Goal: Task Accomplishment & Management: Manage account settings

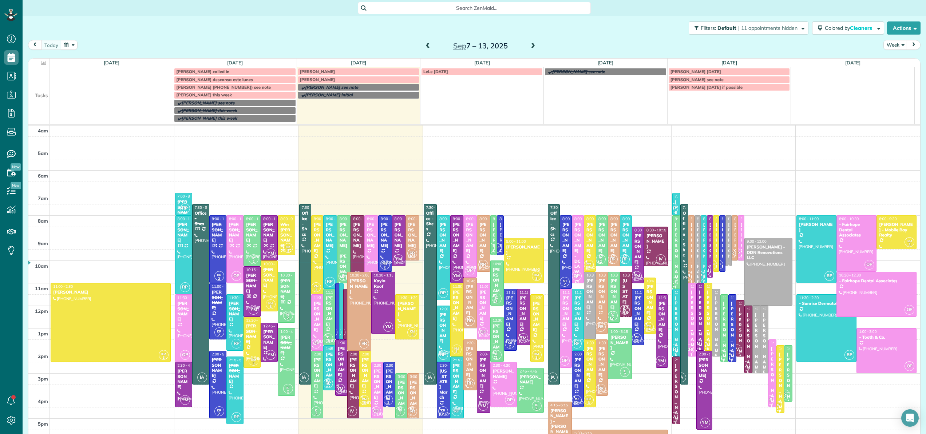
scroll to position [53, 0]
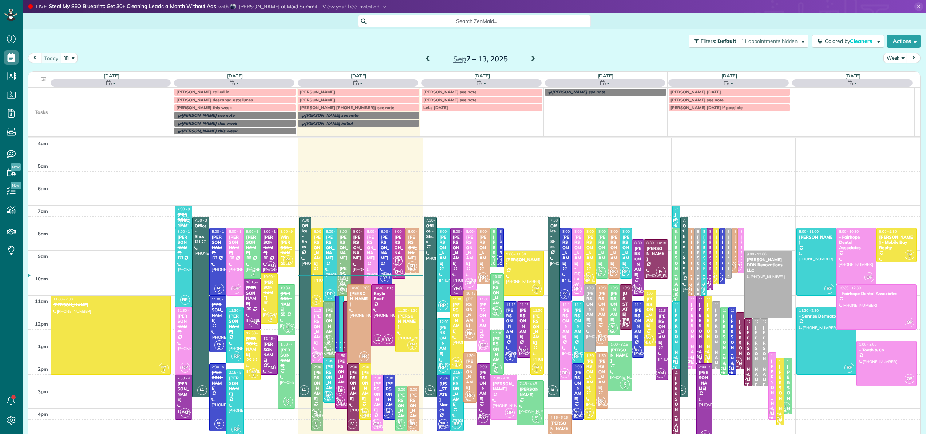
scroll to position [52, 0]
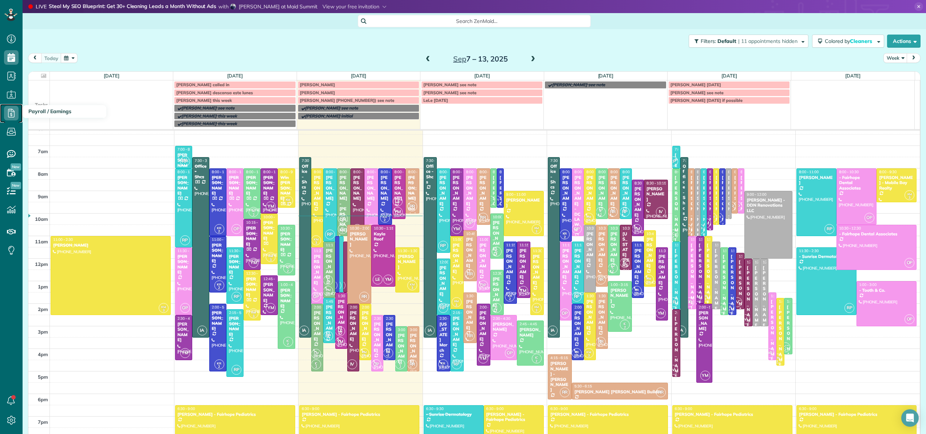
click at [9, 110] on icon at bounding box center [11, 113] width 15 height 15
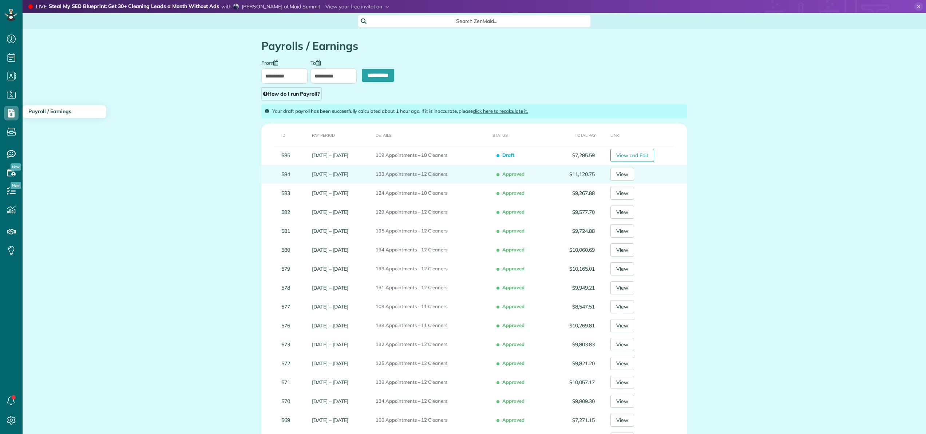
type input "**********"
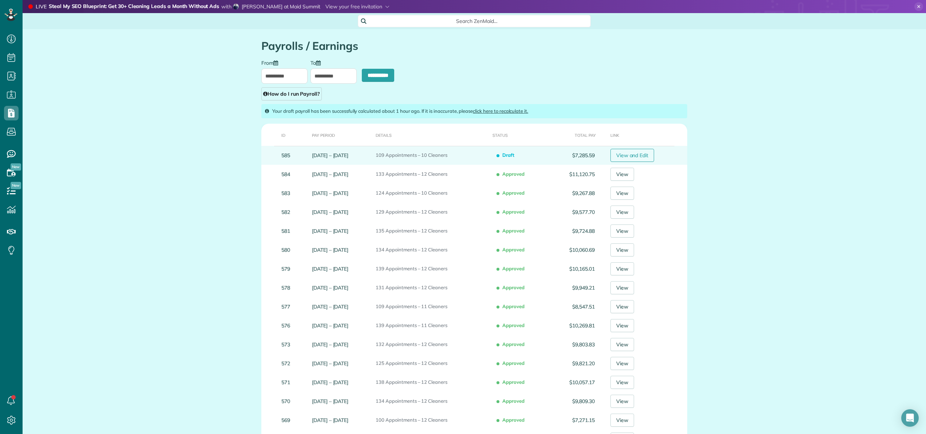
click at [628, 158] on link "View and Edit" at bounding box center [632, 155] width 44 height 13
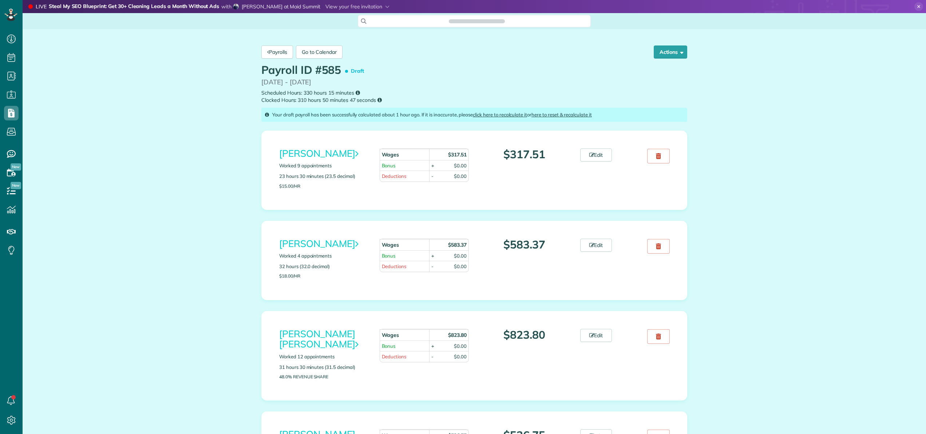
scroll to position [3, 3]
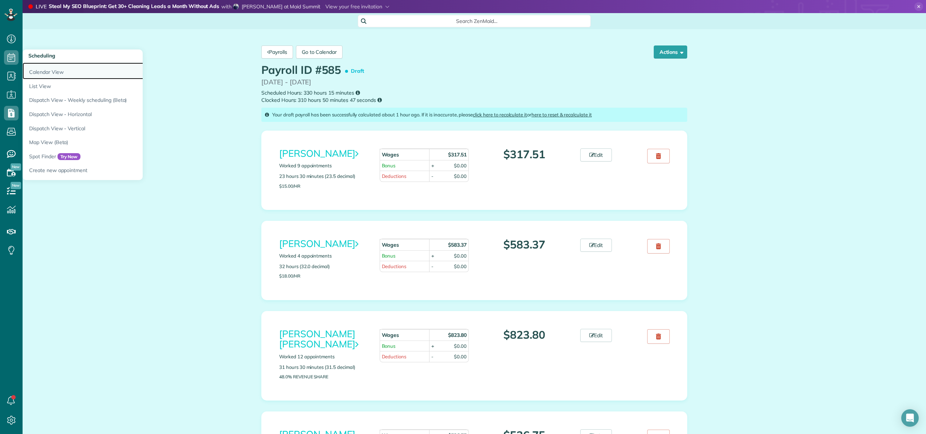
click at [35, 65] on link "Calendar View" at bounding box center [114, 71] width 182 height 17
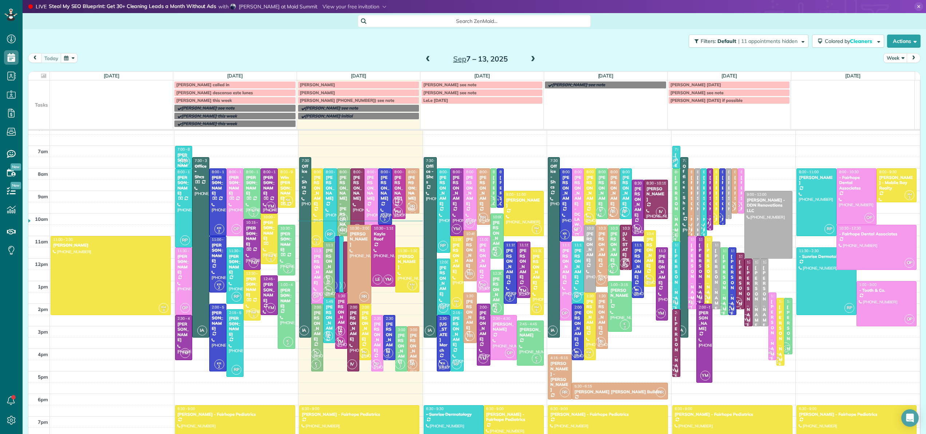
scroll to position [66, 0]
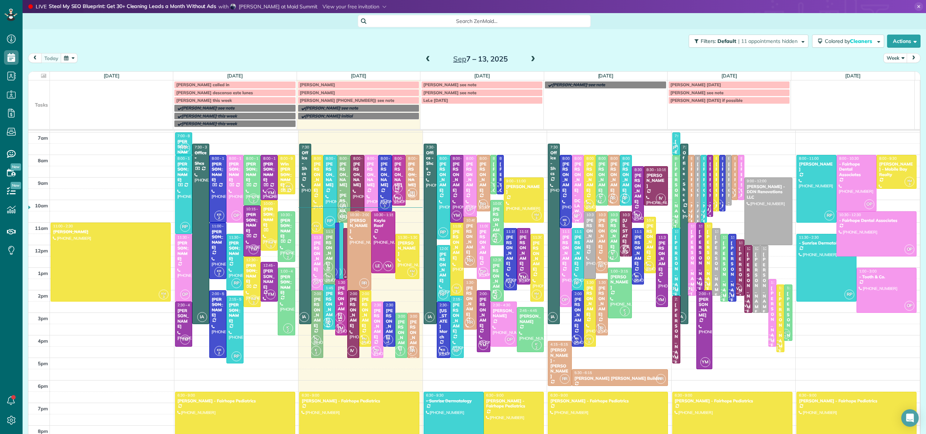
click at [343, 261] on div at bounding box center [345, 254] width 4 height 50
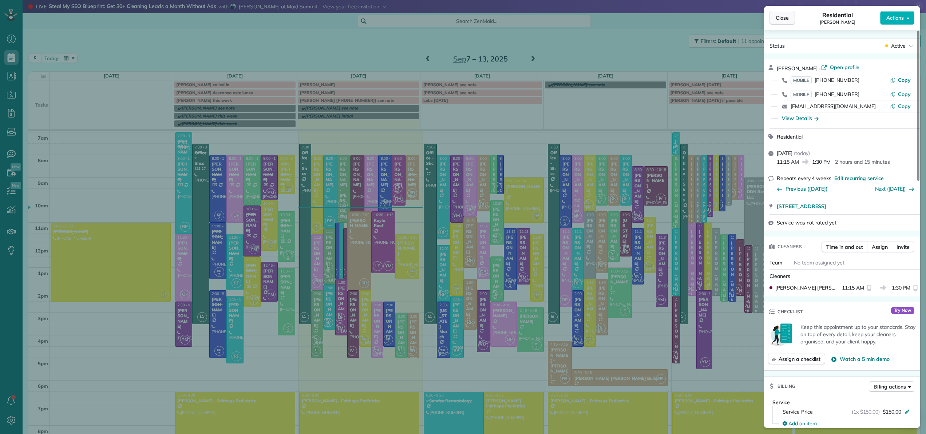
click at [775, 16] on button "Close" at bounding box center [781, 18] width 25 height 14
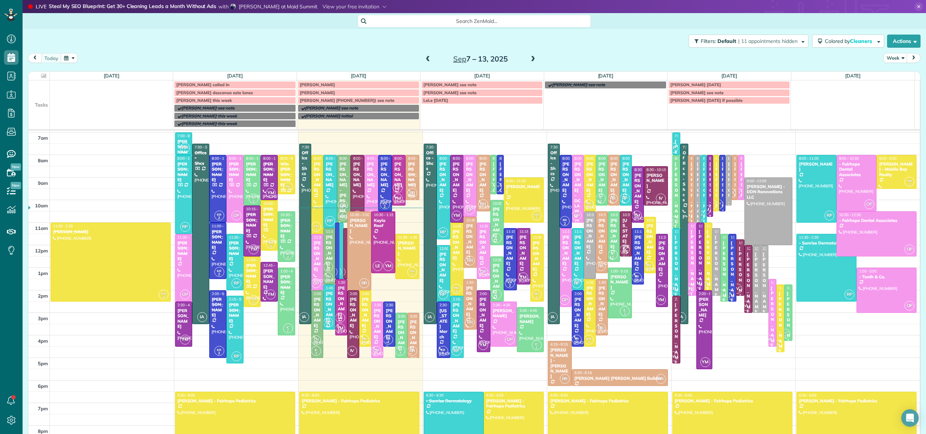
click at [530, 60] on span at bounding box center [533, 59] width 8 height 7
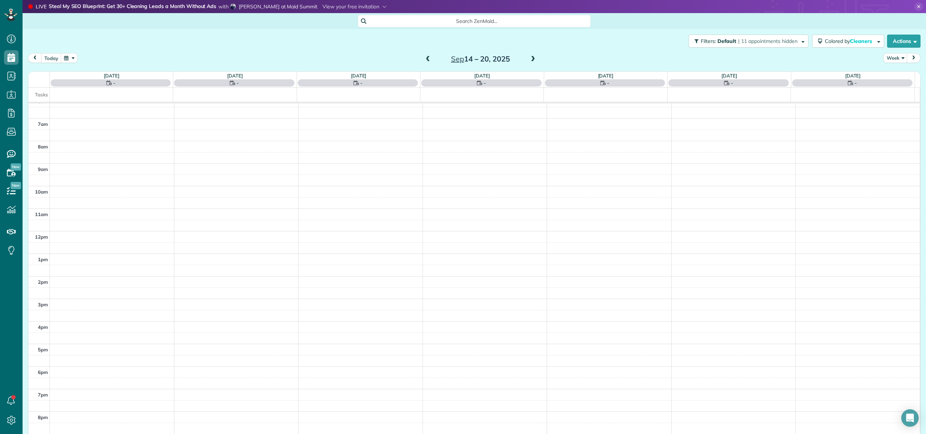
scroll to position [52, 0]
